Goal: Task Accomplishment & Management: Use online tool/utility

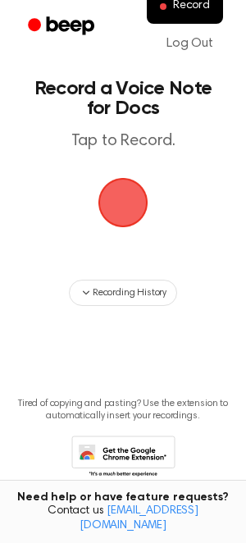
click at [128, 209] on span "button" at bounding box center [123, 203] width 56 height 56
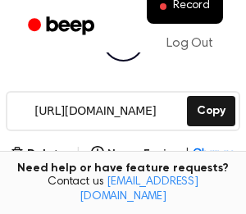
scroll to position [220, 0]
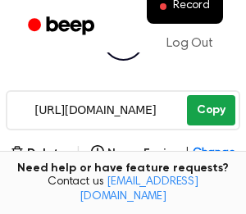
click at [211, 112] on button "Copy" at bounding box center [211, 110] width 48 height 30
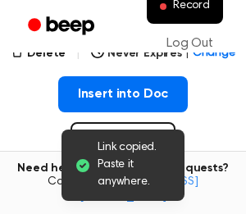
scroll to position [358, 0]
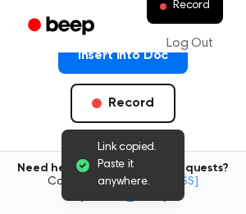
click at [135, 58] on ul "Record Log Out" at bounding box center [175, 26] width 107 height 74
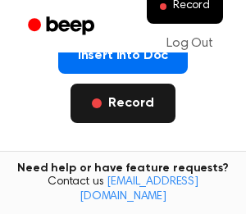
click at [134, 96] on button "Record" at bounding box center [123, 103] width 104 height 39
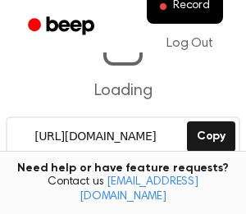
scroll to position [194, 0]
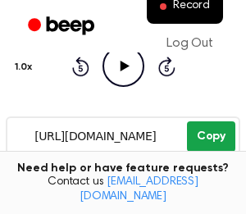
click at [206, 128] on button "Copy" at bounding box center [211, 136] width 48 height 30
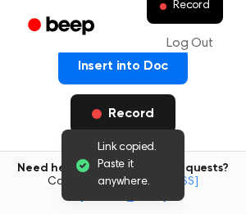
click at [131, 110] on button "Record" at bounding box center [123, 113] width 104 height 39
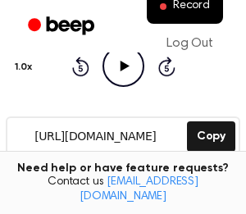
scroll to position [217, 0]
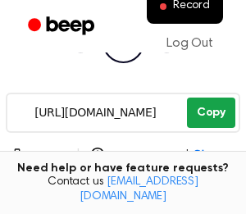
click at [219, 109] on button "Copy" at bounding box center [211, 113] width 48 height 30
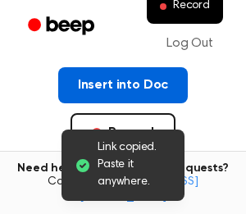
scroll to position [351, 0]
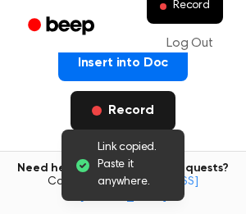
click at [152, 105] on button "Record" at bounding box center [123, 110] width 104 height 39
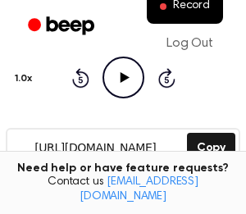
scroll to position [223, 0]
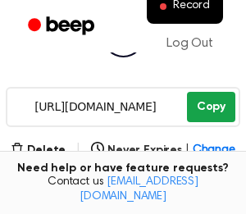
click at [223, 111] on button "Copy" at bounding box center [211, 107] width 48 height 30
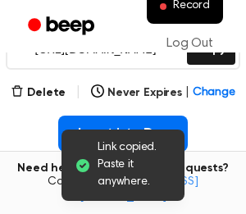
scroll to position [328, 0]
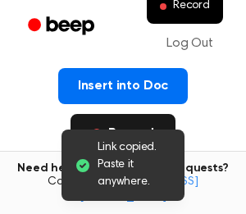
click at [139, 121] on button "Record" at bounding box center [123, 133] width 104 height 39
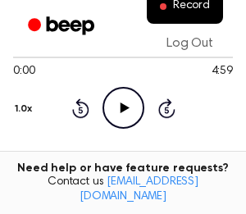
scroll to position [183, 0]
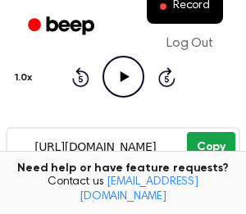
click at [212, 148] on button "Copy" at bounding box center [211, 147] width 48 height 30
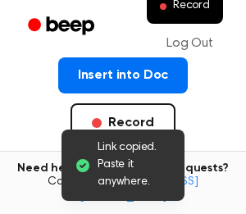
scroll to position [341, 0]
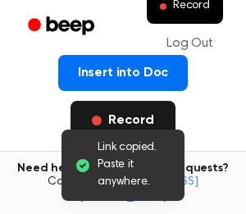
click at [148, 115] on button "Record" at bounding box center [123, 120] width 104 height 39
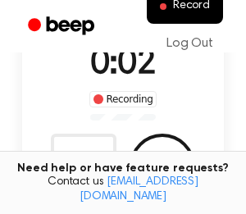
scroll to position [148, 0]
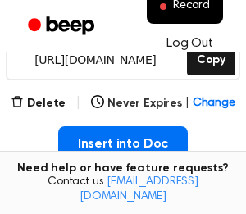
click at [209, 58] on link "Log Out" at bounding box center [190, 43] width 80 height 39
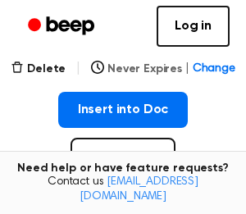
scroll to position [307, 0]
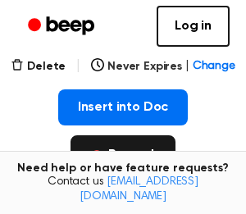
click at [145, 151] on button "Record" at bounding box center [123, 154] width 104 height 39
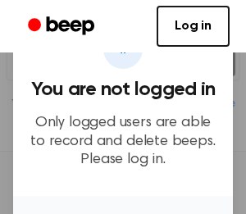
scroll to position [268, 0]
click at [196, 19] on link "Log in" at bounding box center [193, 26] width 73 height 41
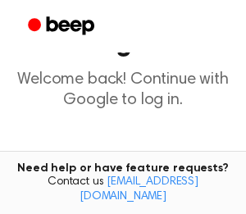
scroll to position [126, 0]
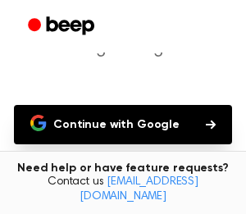
click at [146, 126] on button "Continue with Google" at bounding box center [123, 124] width 218 height 39
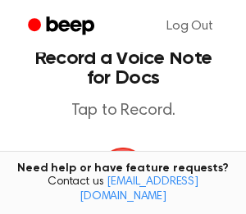
scroll to position [55, 0]
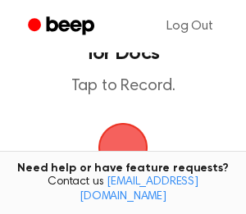
click at [116, 148] on span "button" at bounding box center [122, 147] width 59 height 59
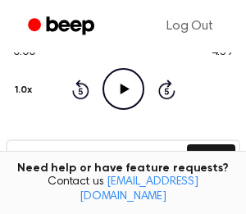
scroll to position [171, 0]
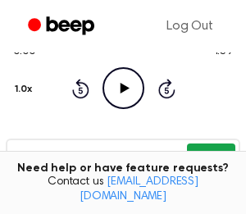
click at [203, 155] on button "Copy" at bounding box center [211, 159] width 48 height 30
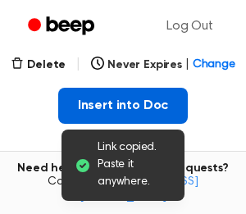
scroll to position [313, 0]
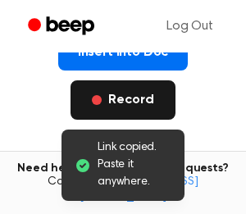
click at [167, 102] on button "Record" at bounding box center [123, 99] width 104 height 39
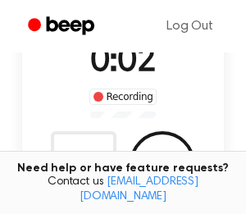
scroll to position [146, 0]
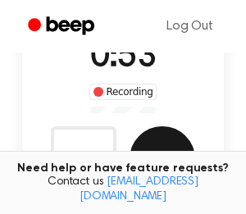
click at [166, 135] on button "Save" at bounding box center [163, 159] width 66 height 66
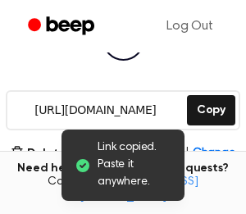
scroll to position [253, 0]
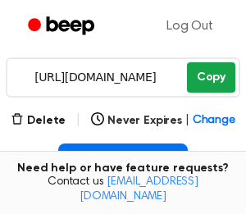
click at [209, 77] on button "Copy" at bounding box center [211, 77] width 48 height 30
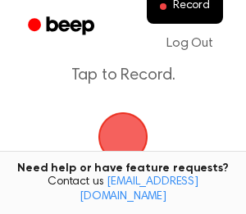
scroll to position [87, 0]
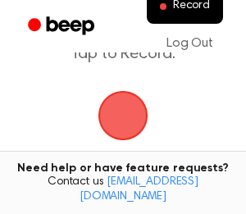
click at [101, 109] on span "button" at bounding box center [123, 116] width 56 height 56
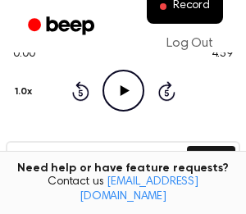
scroll to position [214, 0]
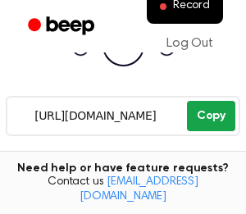
click at [210, 111] on button "Copy" at bounding box center [211, 116] width 48 height 30
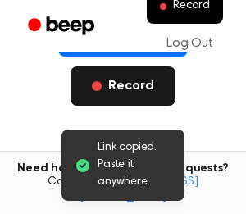
click at [140, 81] on button "Record" at bounding box center [123, 85] width 104 height 39
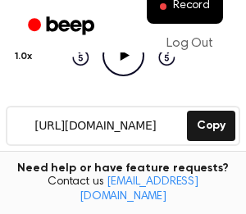
scroll to position [232, 0]
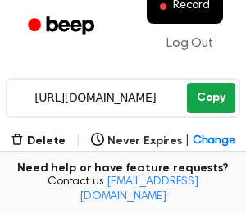
click at [213, 98] on button "Copy" at bounding box center [211, 98] width 48 height 30
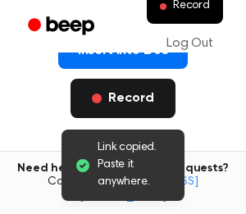
click at [144, 87] on button "Record" at bounding box center [123, 98] width 104 height 39
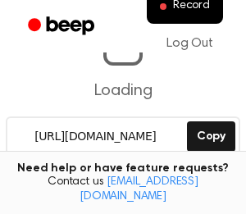
scroll to position [194, 0]
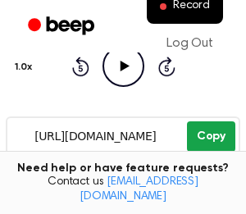
click at [215, 139] on button "Copy" at bounding box center [211, 136] width 48 height 30
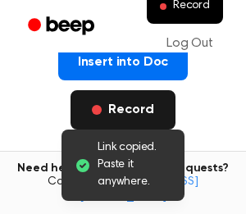
click at [138, 97] on button "Record" at bounding box center [123, 109] width 104 height 39
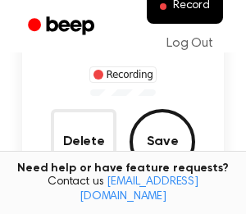
scroll to position [148, 0]
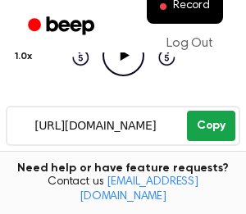
click at [217, 121] on button "Copy" at bounding box center [211, 126] width 48 height 30
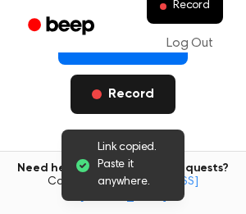
click at [152, 91] on button "Record" at bounding box center [123, 94] width 104 height 39
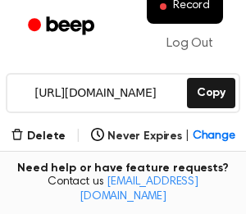
scroll to position [234, 0]
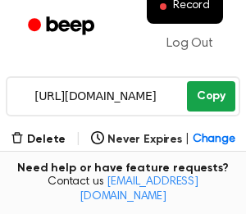
click at [215, 101] on button "Copy" at bounding box center [211, 96] width 48 height 30
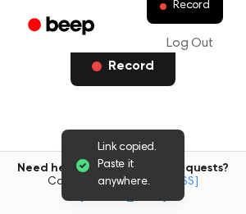
click at [152, 77] on button "Record" at bounding box center [123, 66] width 104 height 39
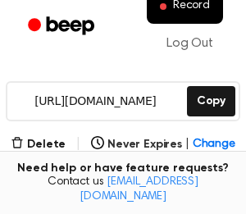
scroll to position [232, 0]
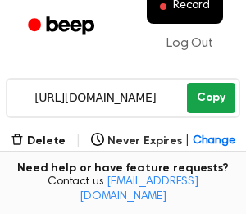
click at [200, 109] on button "Copy" at bounding box center [211, 98] width 48 height 30
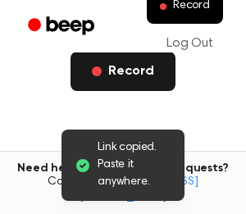
click at [141, 73] on button "Record" at bounding box center [123, 71] width 104 height 39
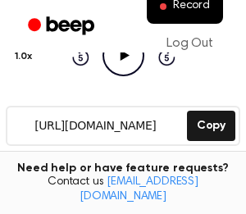
scroll to position [207, 0]
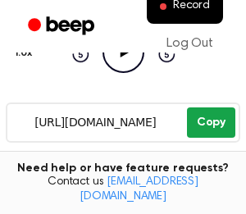
click at [210, 123] on button "Copy" at bounding box center [211, 122] width 48 height 30
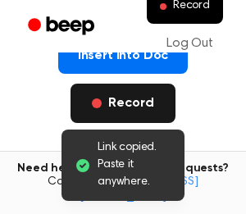
click at [143, 98] on button "Record" at bounding box center [123, 103] width 104 height 39
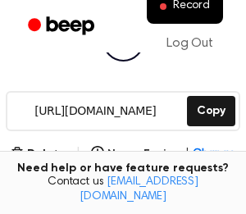
scroll to position [235, 0]
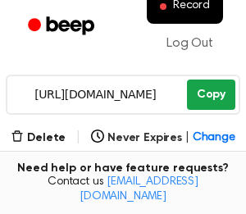
click at [204, 99] on button "Copy" at bounding box center [211, 95] width 48 height 30
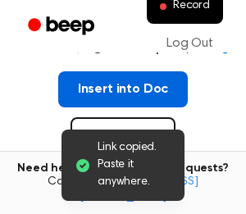
scroll to position [334, 0]
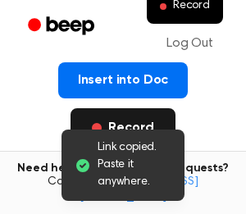
click at [128, 119] on button "Record" at bounding box center [123, 127] width 104 height 39
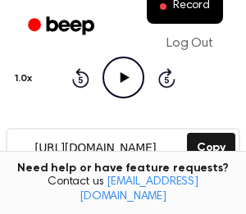
scroll to position [223, 0]
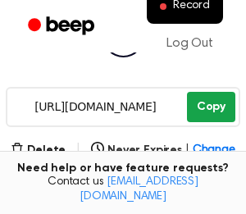
click at [209, 112] on button "Copy" at bounding box center [211, 107] width 48 height 30
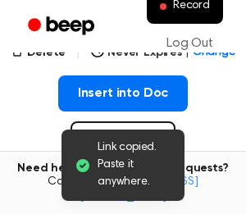
scroll to position [355, 0]
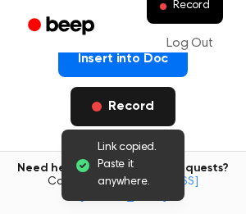
click at [153, 101] on button "Record" at bounding box center [123, 106] width 104 height 39
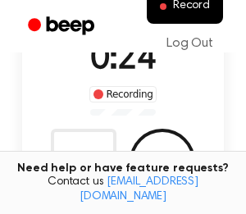
scroll to position [146, 0]
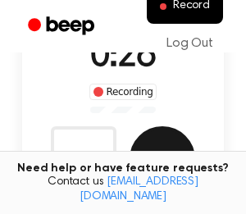
click at [157, 141] on button "Save" at bounding box center [163, 159] width 66 height 66
